Goal: Use online tool/utility: Utilize a website feature to perform a specific function

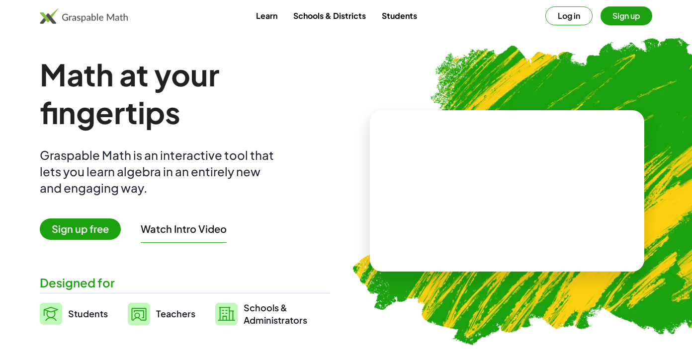
click at [144, 310] on img at bounding box center [139, 314] width 22 height 22
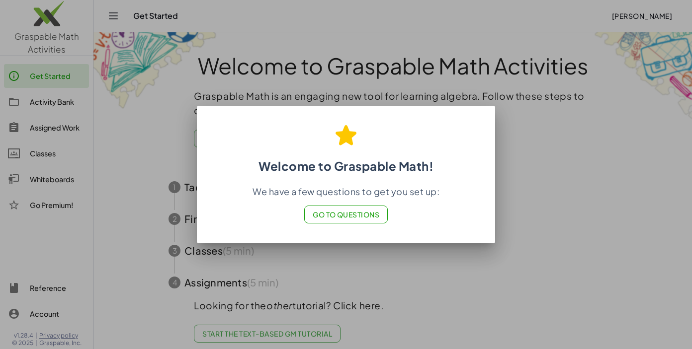
click at [352, 217] on span "Go to Questions" at bounding box center [346, 214] width 67 height 9
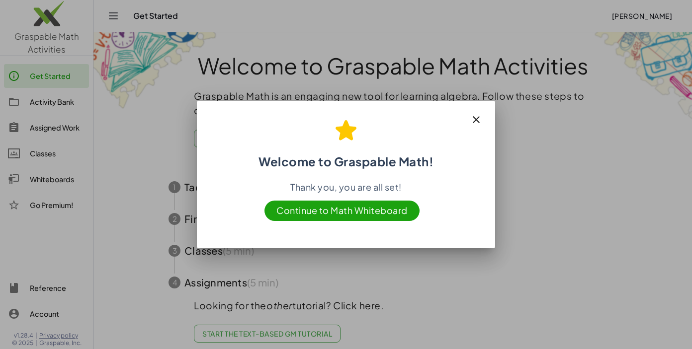
click at [368, 211] on span "Continue to Math Whiteboard" at bounding box center [341, 211] width 155 height 20
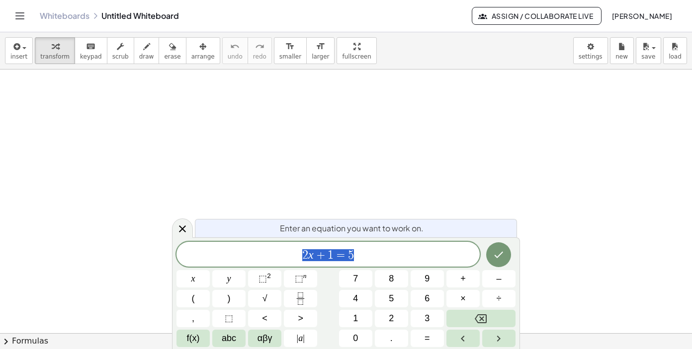
scroll to position [67, 0]
click at [501, 256] on icon "Done" at bounding box center [498, 255] width 12 height 12
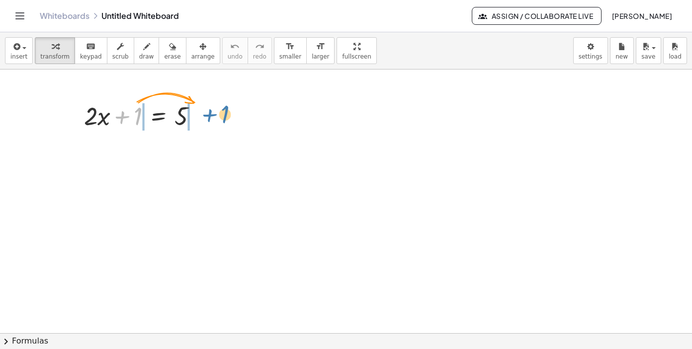
drag, startPoint x: 139, startPoint y: 117, endPoint x: 225, endPoint y: 116, distance: 86.5
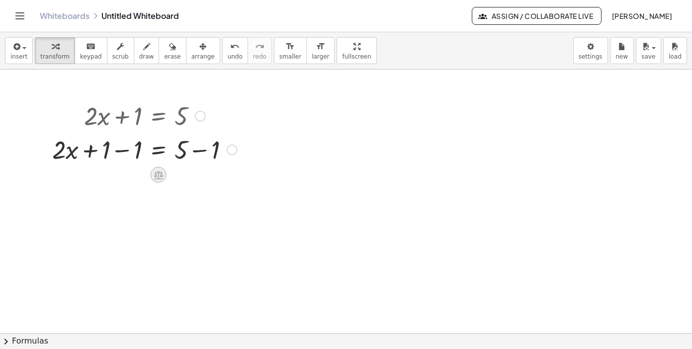
click at [160, 172] on icon at bounding box center [158, 175] width 9 height 8
click at [136, 173] on span "−" at bounding box center [139, 175] width 6 height 14
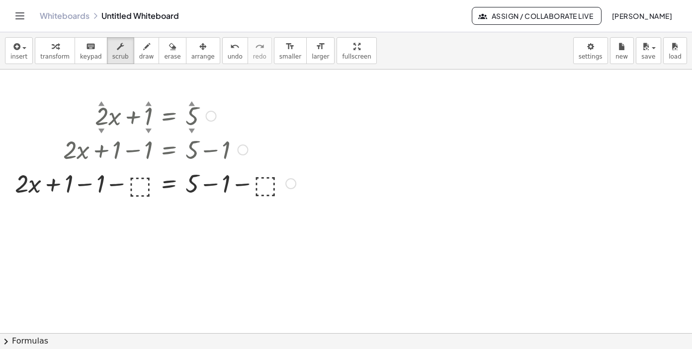
click at [138, 188] on div at bounding box center [155, 183] width 291 height 34
click at [263, 183] on div at bounding box center [155, 183] width 291 height 34
click at [142, 192] on div at bounding box center [155, 183] width 291 height 34
click at [164, 53] on span "erase" at bounding box center [172, 56] width 16 height 7
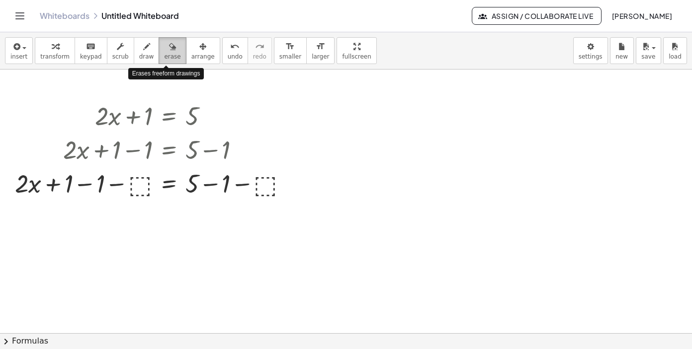
click at [165, 54] on span "erase" at bounding box center [172, 56] width 16 height 7
click at [143, 196] on div at bounding box center [346, 266] width 692 height 528
click at [143, 182] on div at bounding box center [346, 266] width 692 height 528
click at [169, 46] on icon "button" at bounding box center [172, 47] width 7 height 12
click at [230, 48] on icon "undo" at bounding box center [234, 47] width 9 height 12
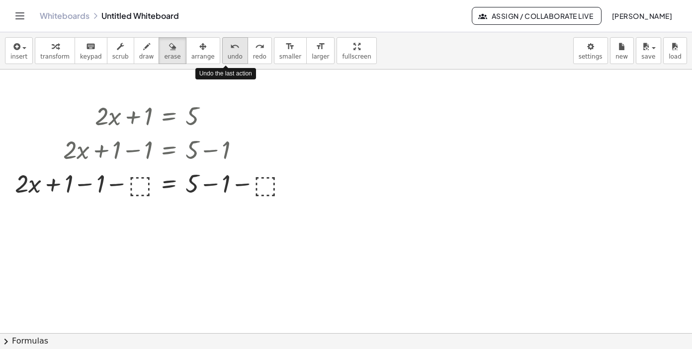
click at [230, 51] on icon "undo" at bounding box center [234, 47] width 9 height 12
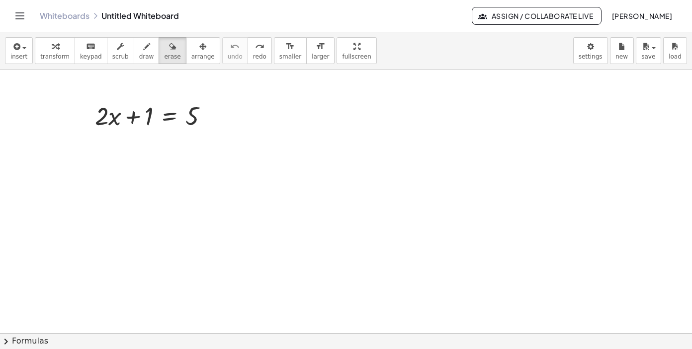
click at [159, 116] on div at bounding box center [346, 266] width 692 height 528
click at [128, 125] on div at bounding box center [346, 266] width 692 height 528
drag, startPoint x: 140, startPoint y: 120, endPoint x: 229, endPoint y: 111, distance: 88.9
click at [229, 111] on div at bounding box center [346, 266] width 692 height 528
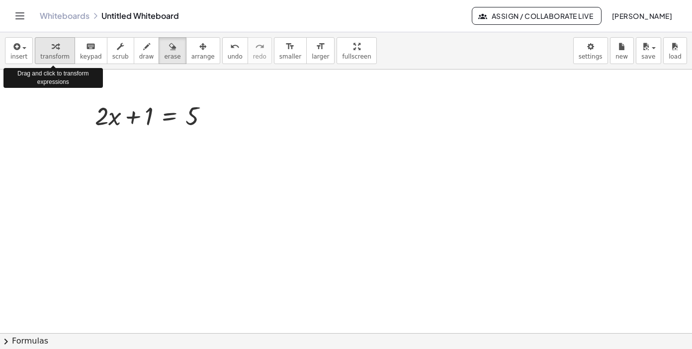
click at [56, 56] on span "transform" at bounding box center [54, 56] width 29 height 7
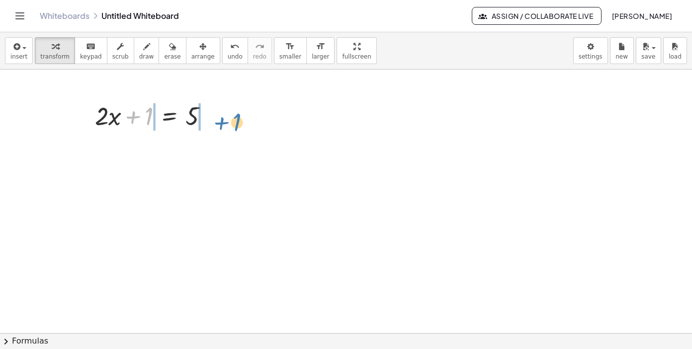
drag, startPoint x: 142, startPoint y: 116, endPoint x: 230, endPoint y: 122, distance: 88.1
click at [230, 122] on div "+ 1 + · 2 · x + 1 = 5" at bounding box center [346, 266] width 692 height 528
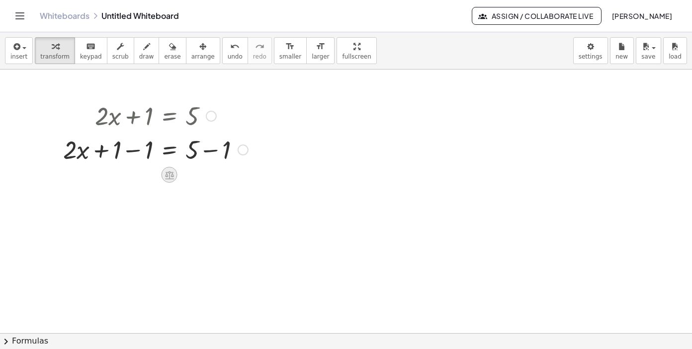
click at [173, 175] on icon at bounding box center [169, 175] width 9 height 8
click at [209, 178] on icon at bounding box center [209, 174] width 9 height 9
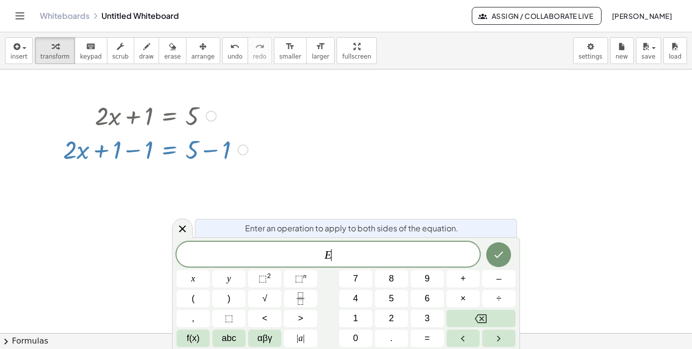
scroll to position [1, 0]
click at [182, 228] on icon at bounding box center [182, 229] width 12 height 12
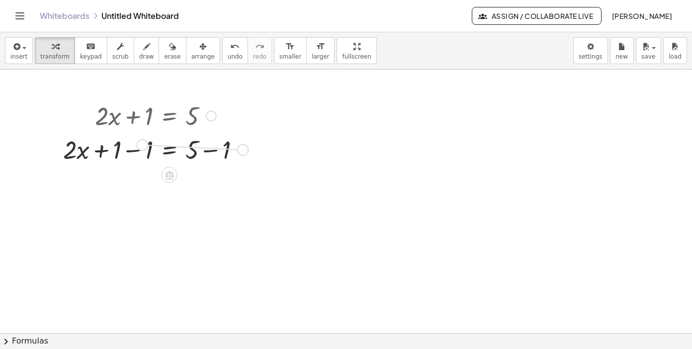
drag, startPoint x: 244, startPoint y: 151, endPoint x: 142, endPoint y: 144, distance: 102.6
click at [169, 150] on div "+ · 2 · x = 5 + 1 − 1 + − 1" at bounding box center [169, 150] width 0 height 0
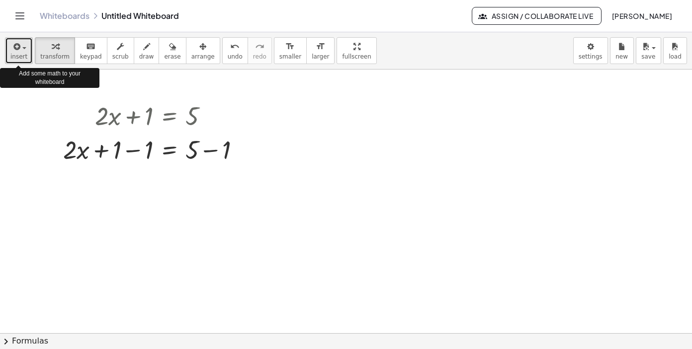
click at [23, 46] on div "button" at bounding box center [18, 46] width 17 height 12
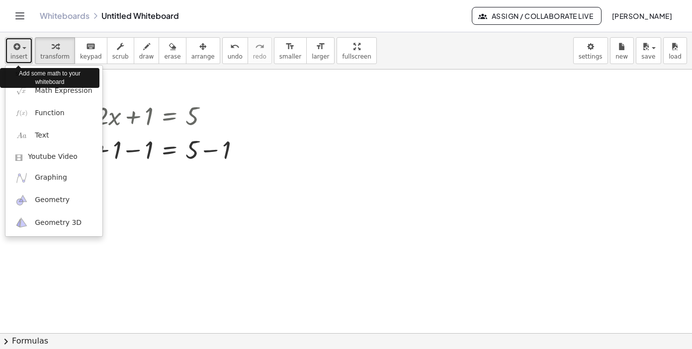
click at [23, 46] on div "button" at bounding box center [18, 46] width 17 height 12
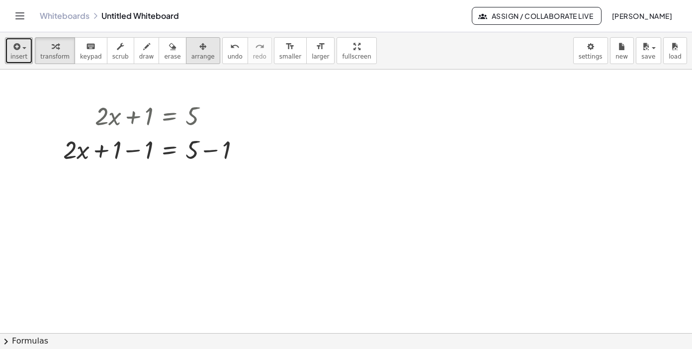
click at [194, 53] on span "arrange" at bounding box center [202, 56] width 23 height 7
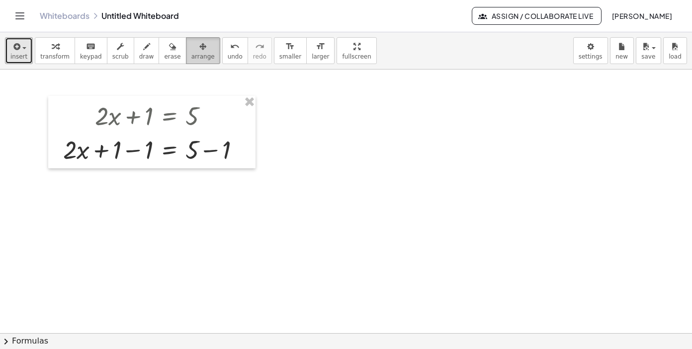
click at [198, 53] on span "arrange" at bounding box center [202, 56] width 23 height 7
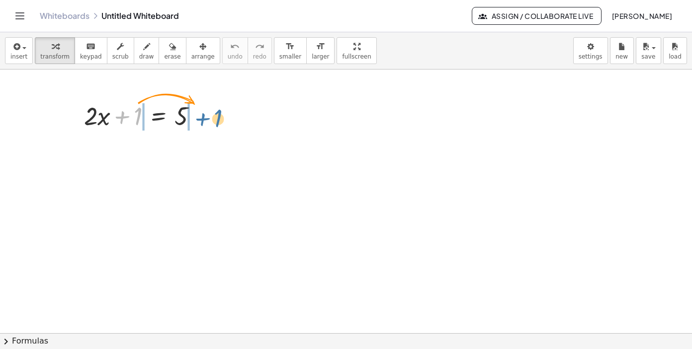
drag, startPoint x: 133, startPoint y: 116, endPoint x: 214, endPoint y: 118, distance: 80.5
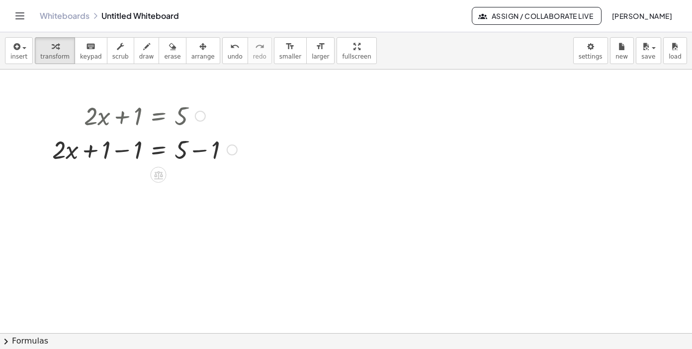
click at [233, 148] on div at bounding box center [232, 150] width 11 height 11
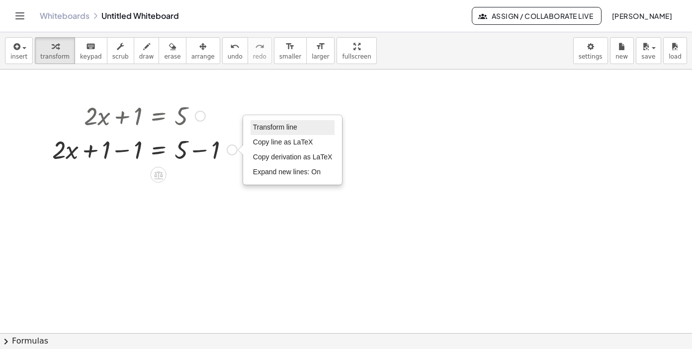
click at [260, 126] on span "Transform line" at bounding box center [275, 127] width 44 height 8
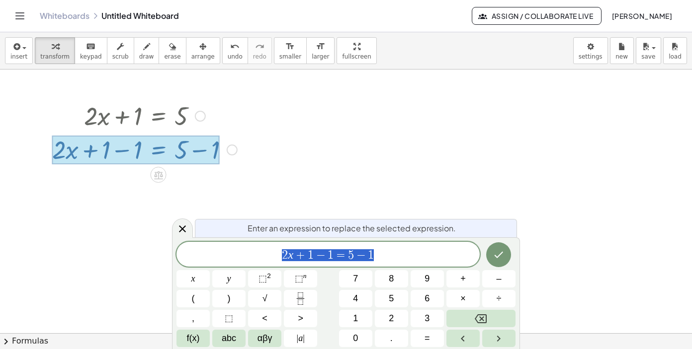
scroll to position [1, 0]
click at [497, 256] on icon "Done" at bounding box center [498, 255] width 12 height 12
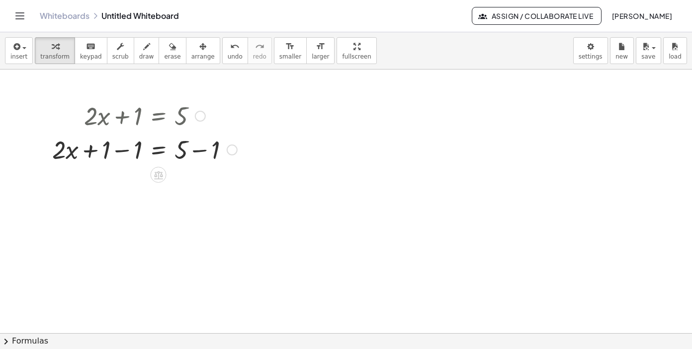
click at [229, 153] on div at bounding box center [232, 150] width 11 height 11
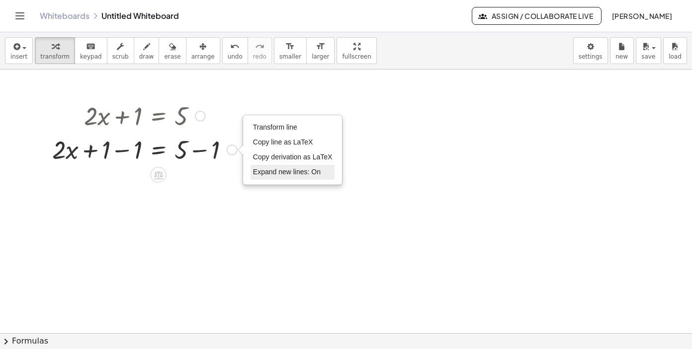
click at [268, 171] on span "Expand new lines: On" at bounding box center [287, 172] width 68 height 8
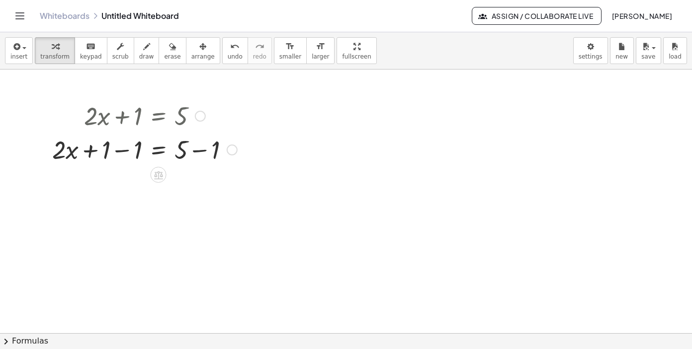
click at [234, 153] on div "Transform line Copy line as LaTeX Copy derivation as LaTeX Expand new lines: On" at bounding box center [232, 150] width 11 height 11
